Goal: Transaction & Acquisition: Subscribe to service/newsletter

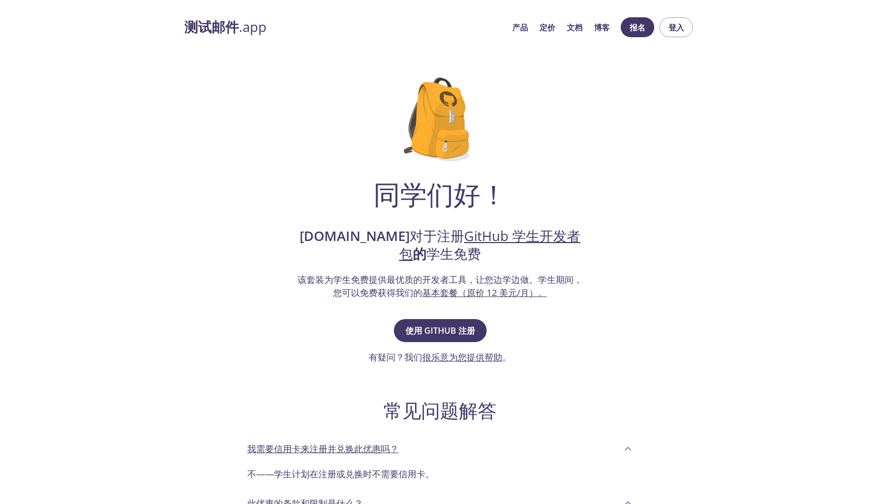
click at [640, 243] on div "同学们好！ [DOMAIN_NAME] 对于注册 GitHub 学生开发者包 的 学生免费 该套装为学生免费提供最优质的开发者工具，让您边学边做。 学生期间，…" at bounding box center [439, 354] width 511 height 586
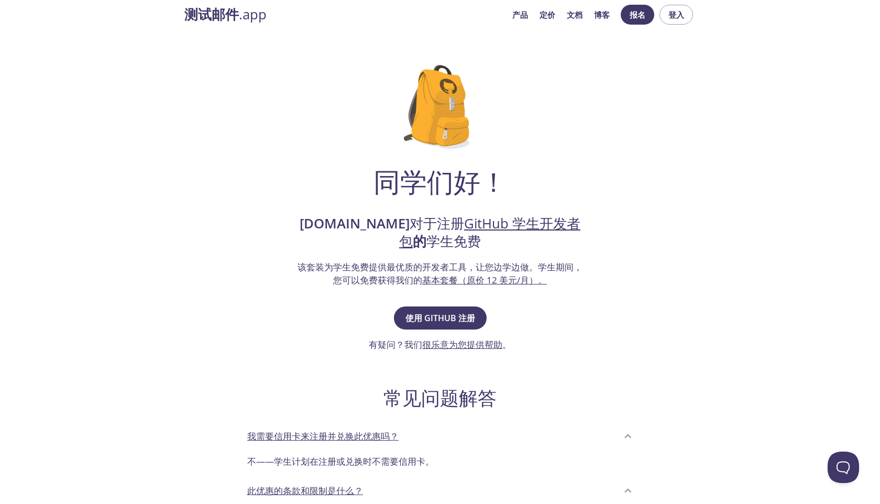
scroll to position [10, 0]
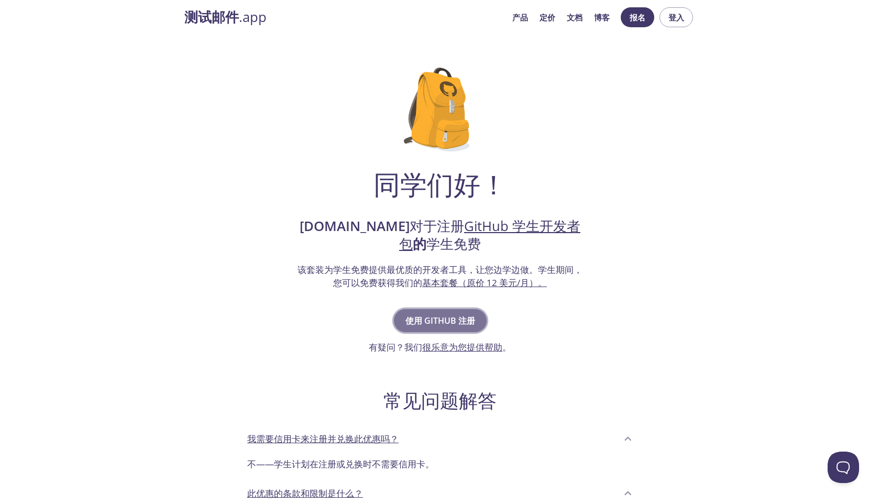
click at [443, 320] on font "使用 GitHub 注册" at bounding box center [440, 321] width 70 height 12
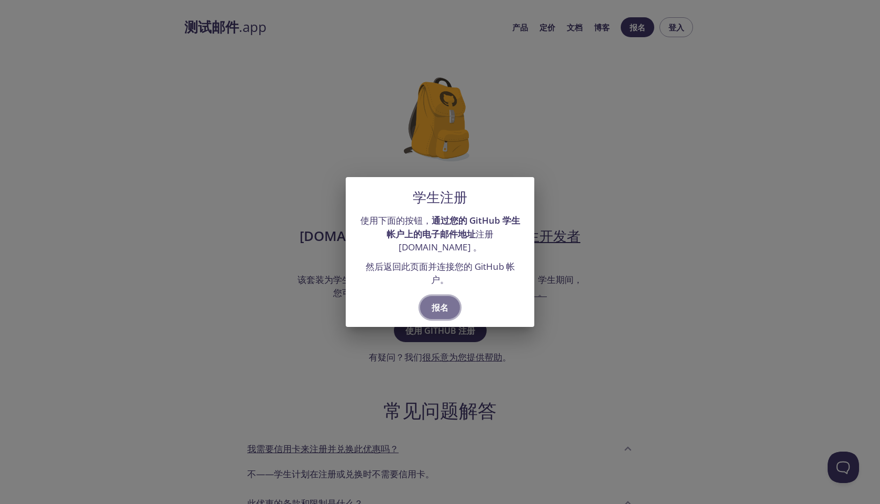
click at [446, 308] on font "报名" at bounding box center [440, 308] width 17 height 12
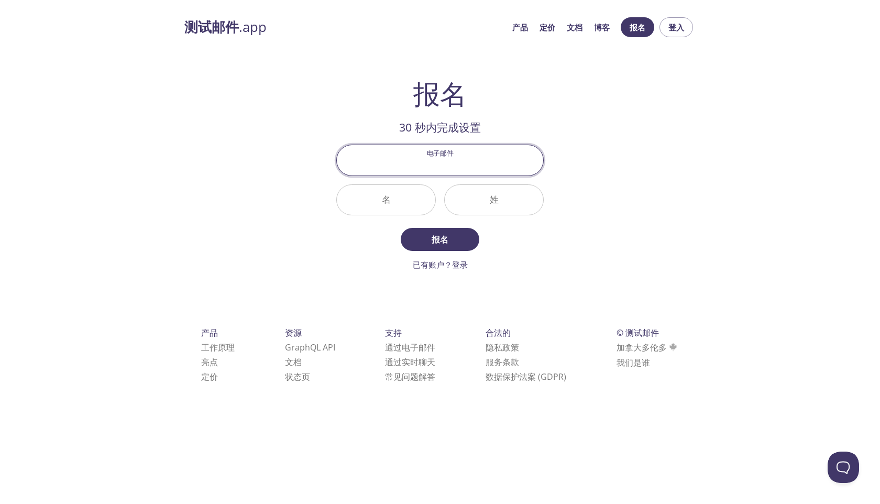
click at [448, 161] on input "电子邮件" at bounding box center [440, 160] width 206 height 30
click at [447, 165] on input "电子邮件" at bounding box center [440, 160] width 206 height 30
click at [403, 191] on input "名" at bounding box center [386, 200] width 98 height 30
click at [436, 163] on input "电子邮件" at bounding box center [440, 160] width 206 height 30
click at [387, 203] on input "名" at bounding box center [386, 200] width 98 height 30
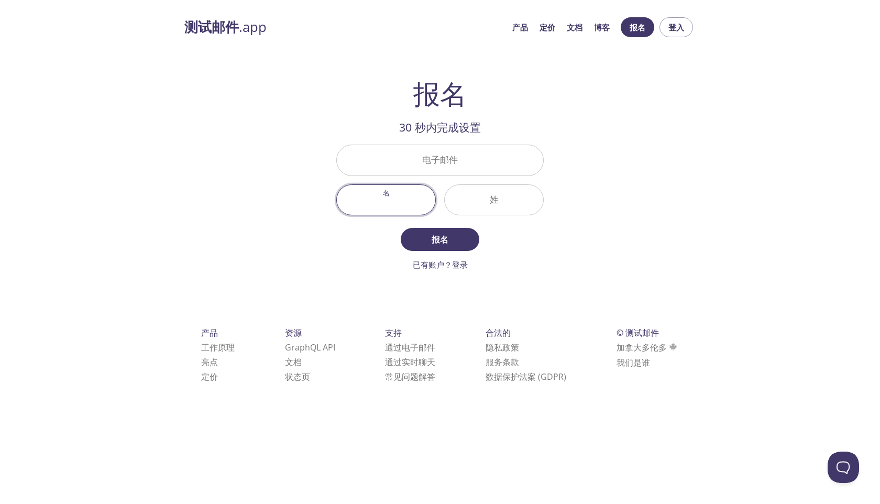
click at [405, 174] on input "电子邮件" at bounding box center [440, 160] width 206 height 30
click at [386, 208] on input "名" at bounding box center [386, 200] width 98 height 30
click at [419, 156] on input "电子邮件" at bounding box center [440, 160] width 206 height 30
click at [386, 205] on input "名" at bounding box center [386, 200] width 98 height 30
click at [420, 156] on input "电子邮件" at bounding box center [440, 160] width 206 height 30
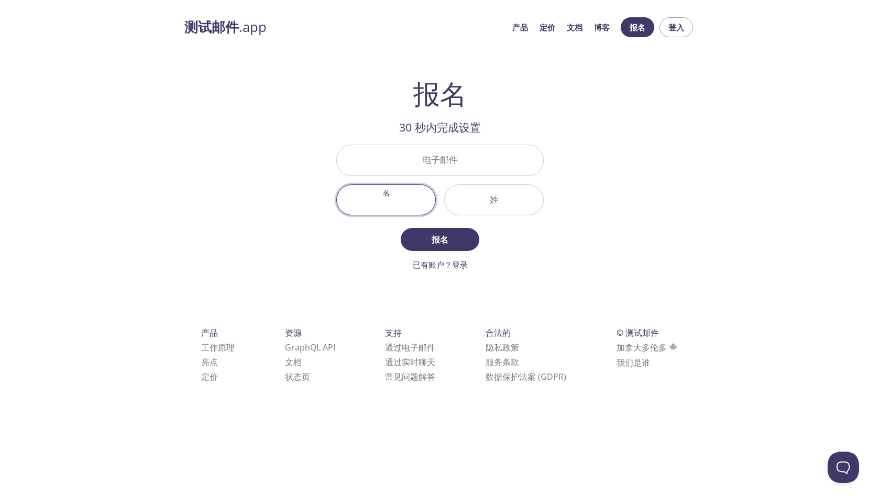
click at [386, 210] on input "名" at bounding box center [386, 200] width 98 height 30
click at [420, 172] on input "电子邮件" at bounding box center [440, 160] width 206 height 30
click at [395, 205] on input "名" at bounding box center [386, 200] width 98 height 30
click at [427, 157] on input "电子邮件" at bounding box center [440, 160] width 206 height 30
click at [380, 207] on input "名" at bounding box center [386, 200] width 98 height 30
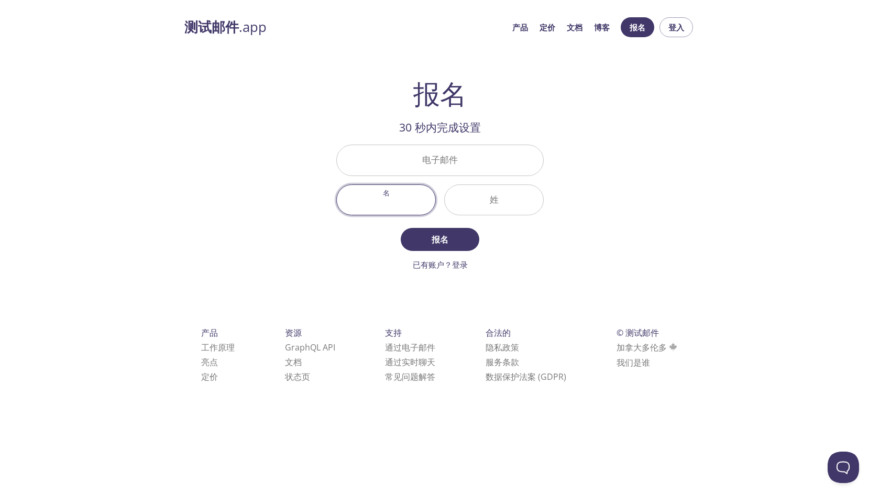
click at [425, 163] on input "电子邮件" at bounding box center [440, 160] width 206 height 30
click at [386, 205] on input "名" at bounding box center [386, 200] width 98 height 30
click at [423, 157] on input "电子邮件" at bounding box center [440, 160] width 206 height 30
click at [381, 199] on input "名" at bounding box center [386, 200] width 98 height 30
click at [427, 161] on input "电子邮件" at bounding box center [440, 160] width 206 height 30
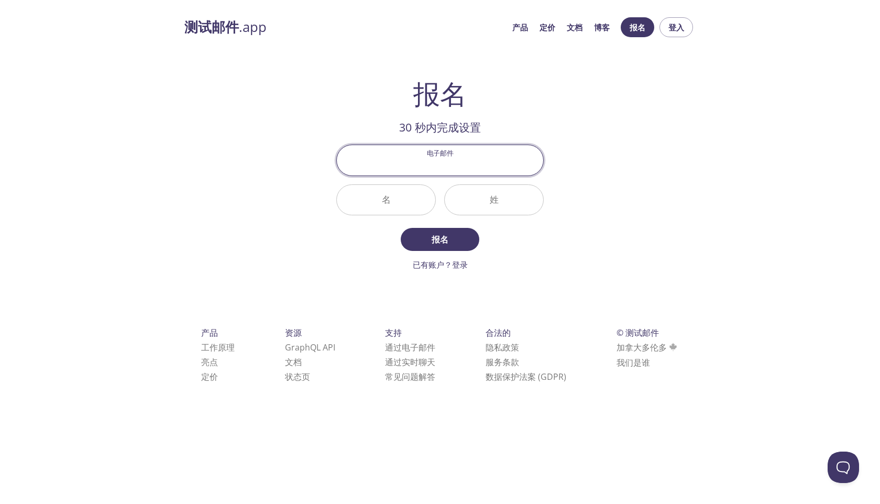
click at [386, 221] on form "电子邮件 名 姓 报名 已有账户？登录" at bounding box center [439, 208] width 207 height 126
click at [398, 196] on input "名" at bounding box center [386, 200] width 98 height 30
type input "Yu"
click at [475, 197] on input "姓" at bounding box center [494, 200] width 98 height 30
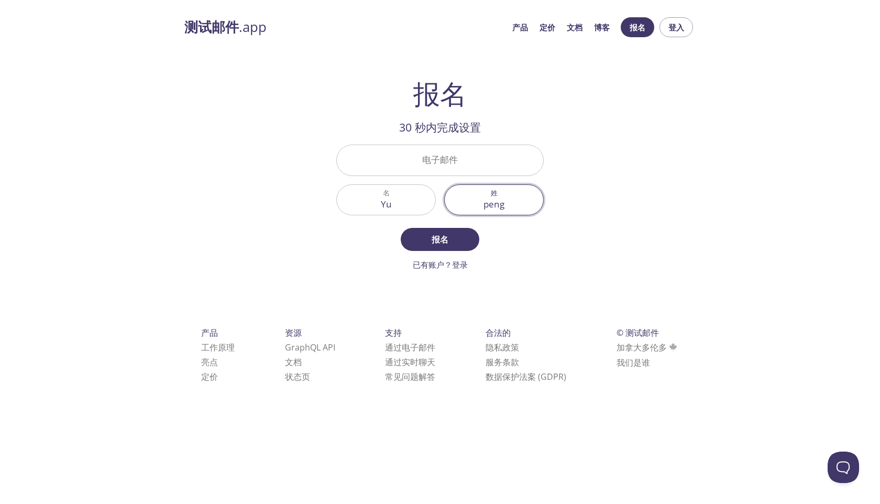
type input "peng"
click at [436, 156] on input "电子邮件" at bounding box center [440, 160] width 206 height 30
type input "a"
click at [406, 158] on input "电子邮件" at bounding box center [440, 160] width 206 height 30
paste input "github证书"
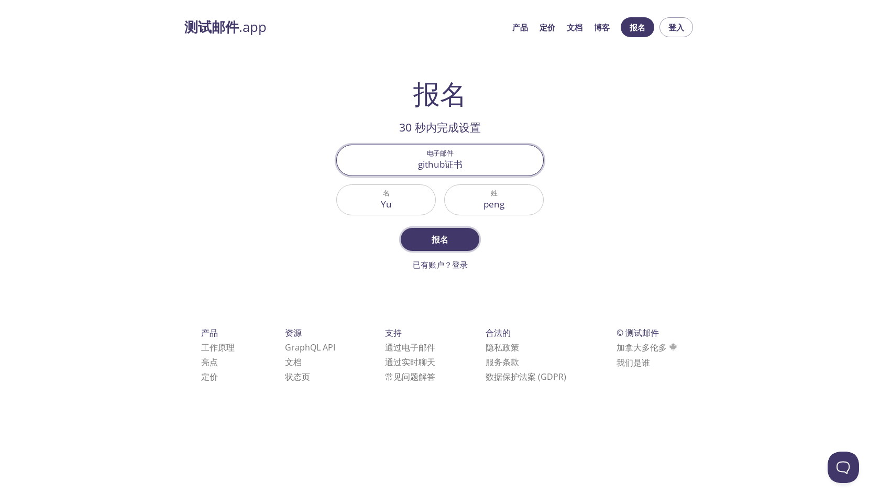
type input "github证书"
click at [442, 232] on button "报名" at bounding box center [440, 239] width 79 height 23
drag, startPoint x: 465, startPoint y: 169, endPoint x: 376, endPoint y: 156, distance: 89.5
click at [376, 156] on input "github证书" at bounding box center [440, 160] width 206 height 30
click at [409, 165] on input "电子邮件" at bounding box center [440, 160] width 206 height 30
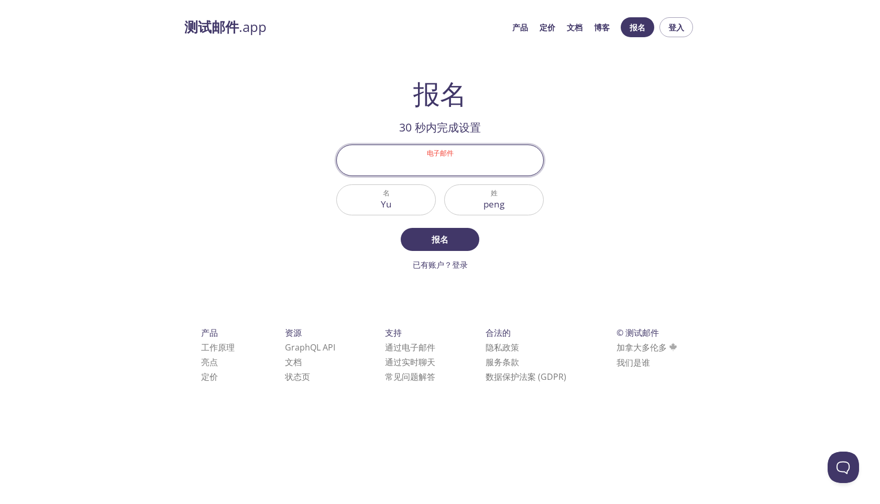
paste input "[EMAIL_ADDRESS][DOMAIN_NAME]"
type input "[EMAIL_ADDRESS][DOMAIN_NAME]"
click at [439, 243] on font "报名" at bounding box center [440, 240] width 17 height 12
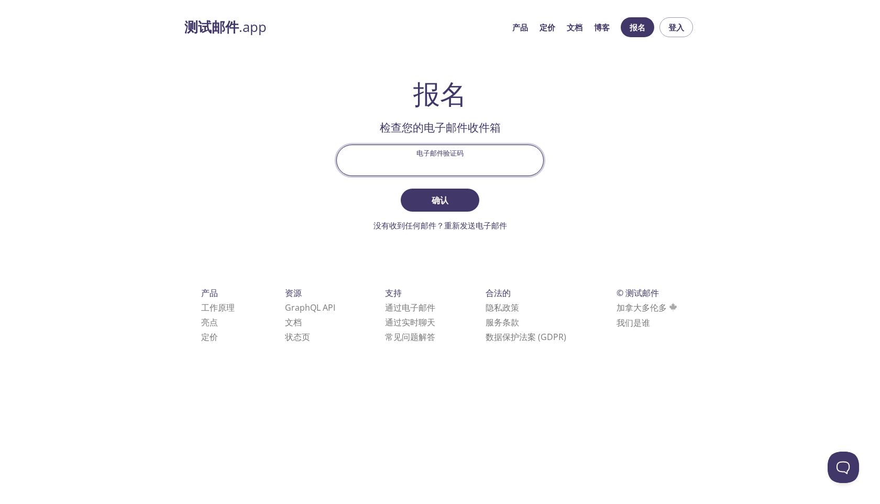
click at [444, 158] on input "电子邮件验证码" at bounding box center [440, 160] width 206 height 30
click at [450, 158] on input "电子邮件验证码" at bounding box center [440, 160] width 206 height 30
paste input "ASB21KN"
type input "ASB21KN"
click at [449, 193] on span "确认" at bounding box center [440, 200] width 56 height 15
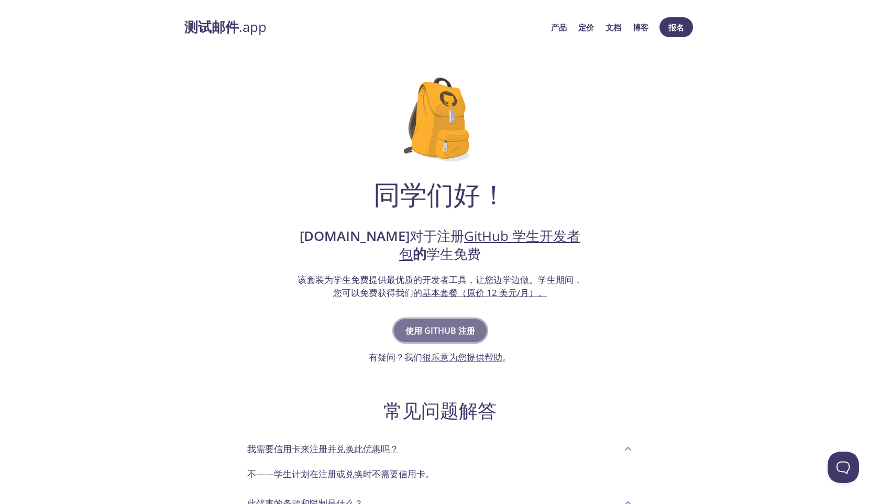
click at [443, 330] on font "使用 GitHub 注册" at bounding box center [440, 331] width 70 height 12
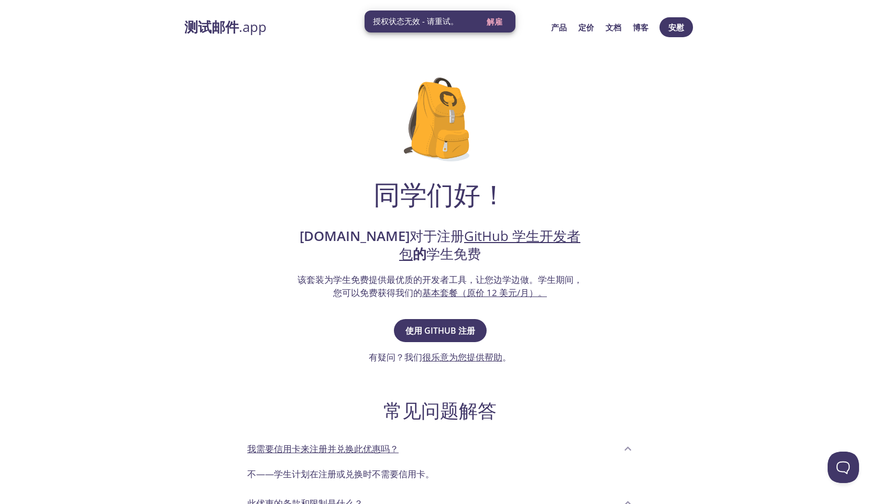
click at [644, 219] on div "同学们好！ [DOMAIN_NAME] 对于注册 GitHub 学生开发者包 的 学生免费 该套装为学生免费提供最优质的开发者工具，让您边学边做。 学生期间，…" at bounding box center [439, 354] width 511 height 586
click at [495, 94] on div "同学们好！ [DOMAIN_NAME] 对于注册 GitHub 学生开发者包 的 学生免费 该套装为学生免费提供最优质的开发者工具，让您边学边做。 学生期间，…" at bounding box center [439, 354] width 511 height 586
click at [448, 331] on font "使用 GitHub 注册" at bounding box center [440, 331] width 70 height 12
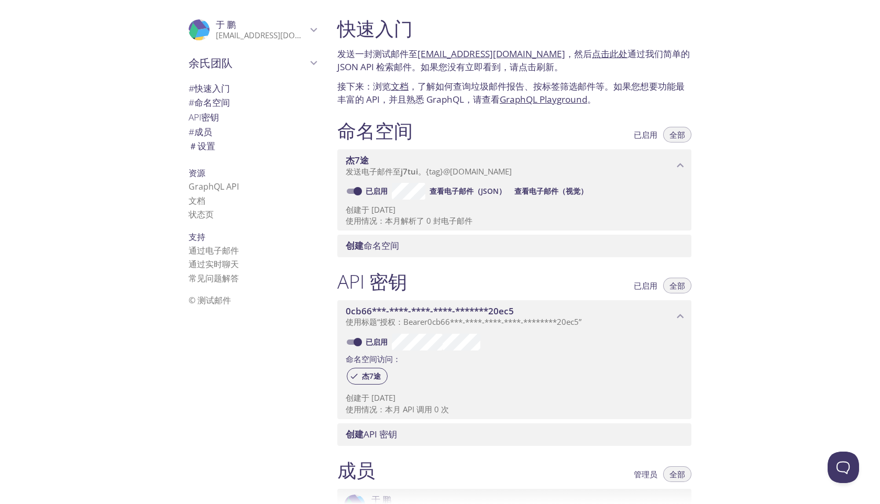
scroll to position [227, 0]
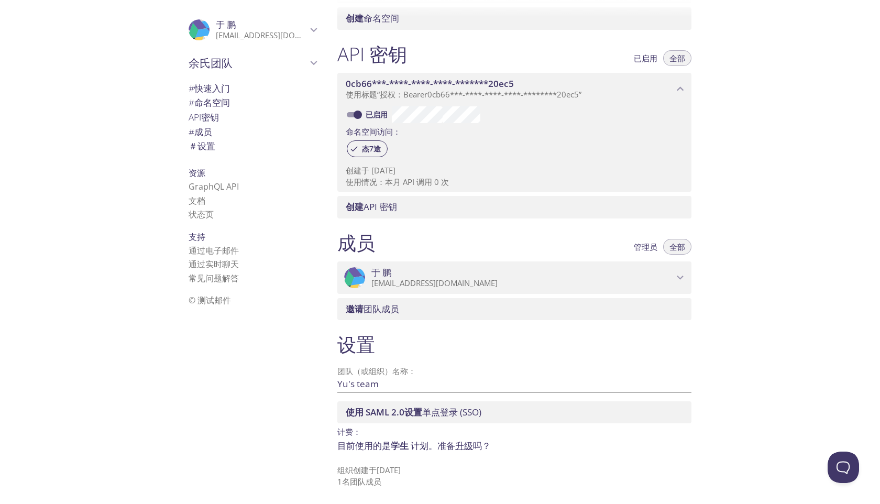
click at [464, 444] on font "升级" at bounding box center [464, 445] width 18 height 12
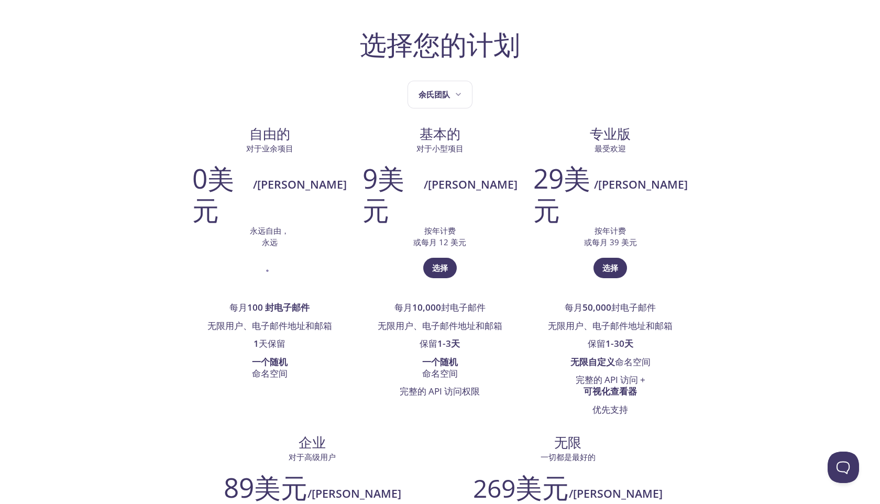
scroll to position [56, 0]
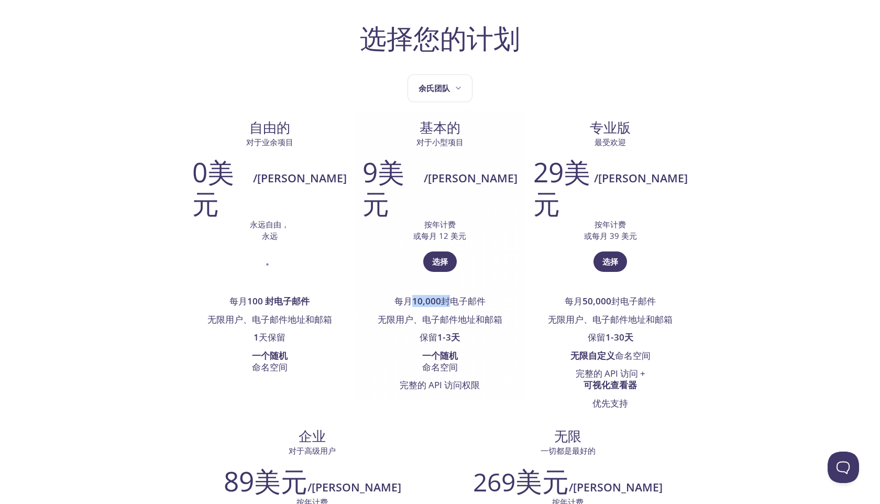
drag, startPoint x: 316, startPoint y: 269, endPoint x: 354, endPoint y: 270, distance: 37.7
click at [394, 295] on font "每月 10,000 封电子邮件" at bounding box center [439, 301] width 91 height 12
click at [441, 295] on font "封电子邮件" at bounding box center [463, 301] width 45 height 12
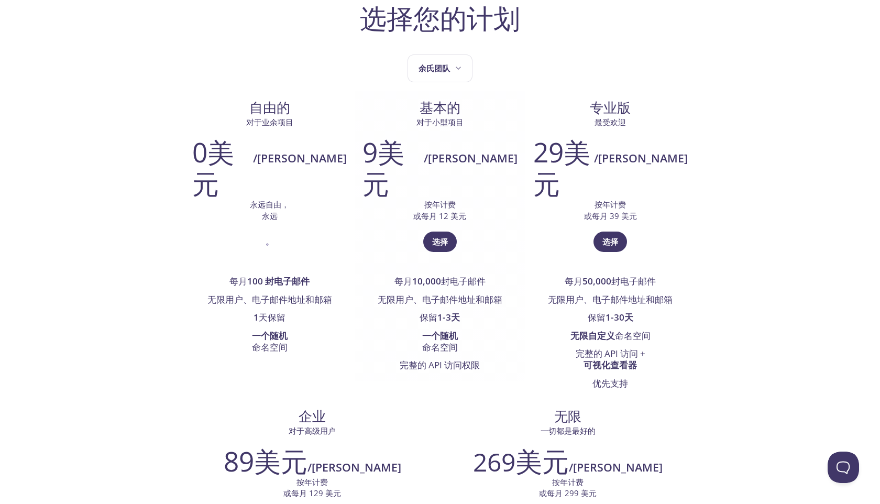
scroll to position [85, 0]
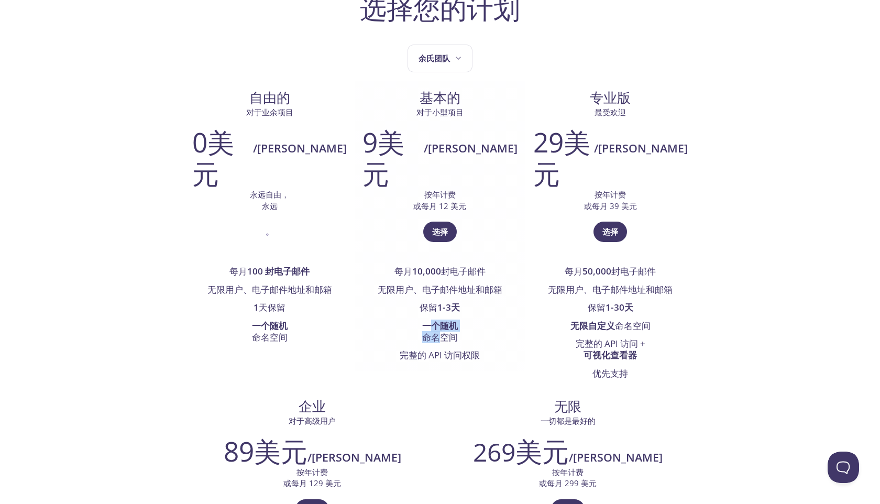
drag, startPoint x: 331, startPoint y: 317, endPoint x: 338, endPoint y: 326, distance: 11.5
click at [362, 326] on li "一个随机 命名空间" at bounding box center [439, 332] width 155 height 30
click at [422, 331] on font "命名空间" at bounding box center [440, 337] width 36 height 12
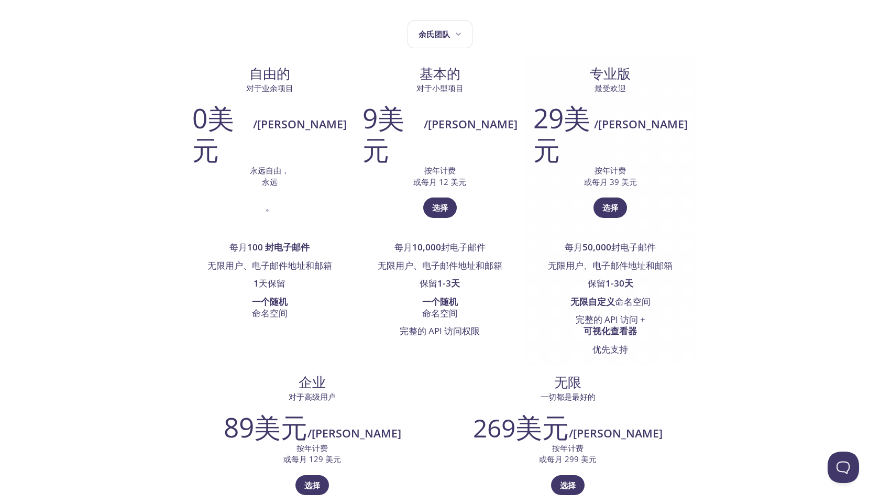
scroll to position [107, 0]
